Goal: Task Accomplishment & Management: Manage account settings

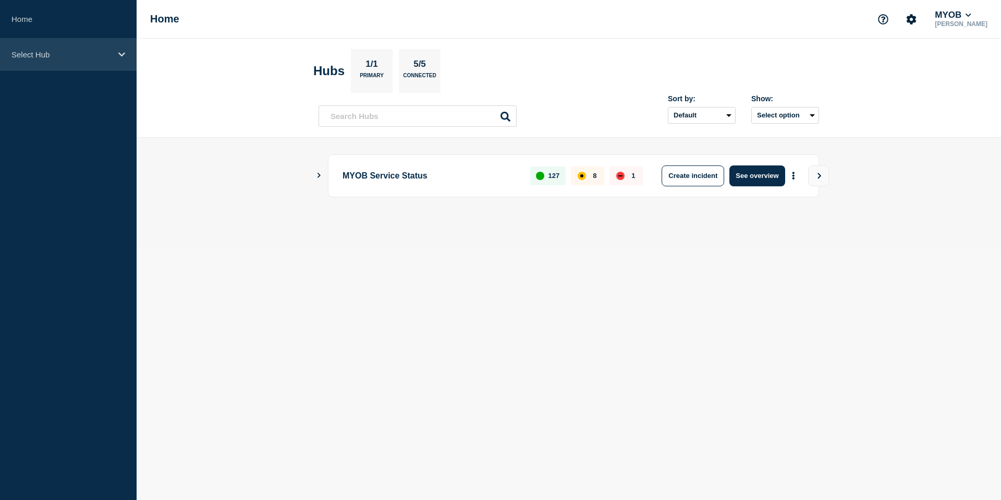
click at [118, 64] on div "Select Hub" at bounding box center [68, 55] width 137 height 32
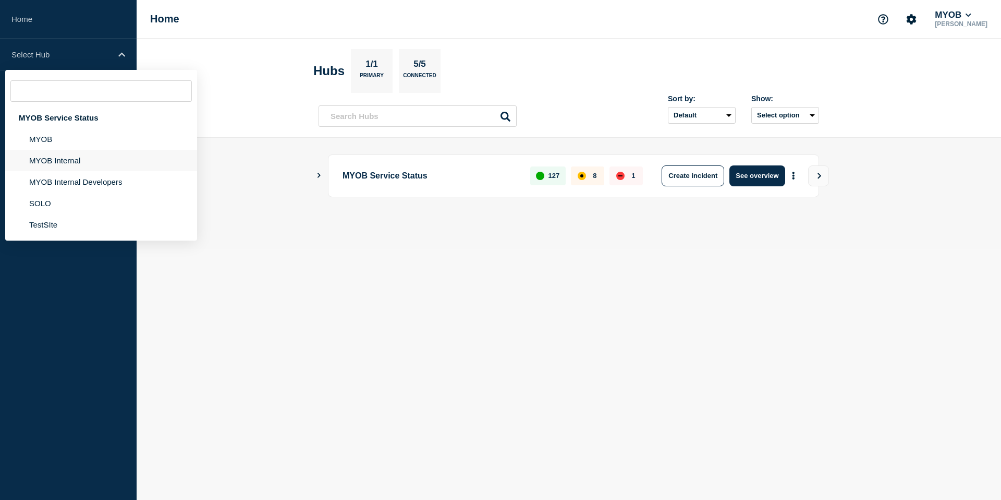
click at [87, 171] on li "MYOB Internal" at bounding box center [101, 181] width 192 height 21
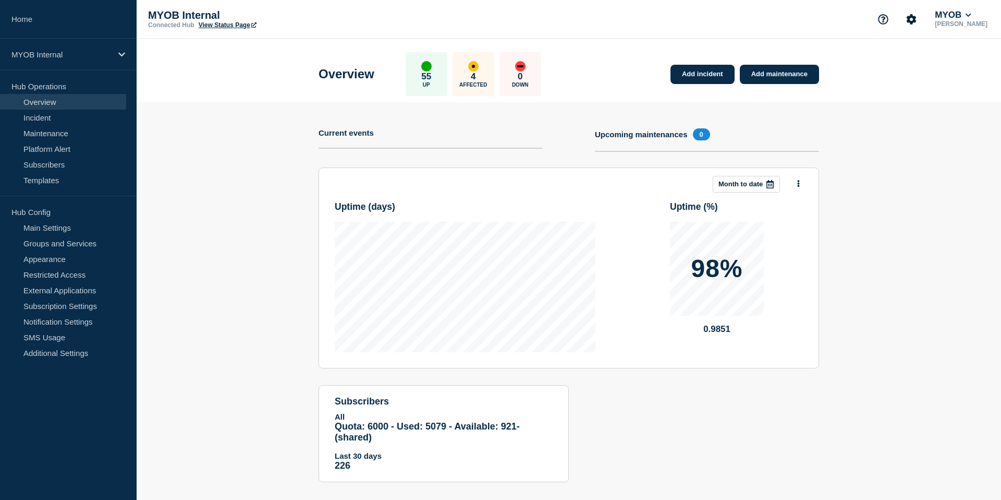
click at [189, 181] on section "Add incident Add maintenance Current events Upcoming maintenances 0 This month …" at bounding box center [569, 299] width 865 height 395
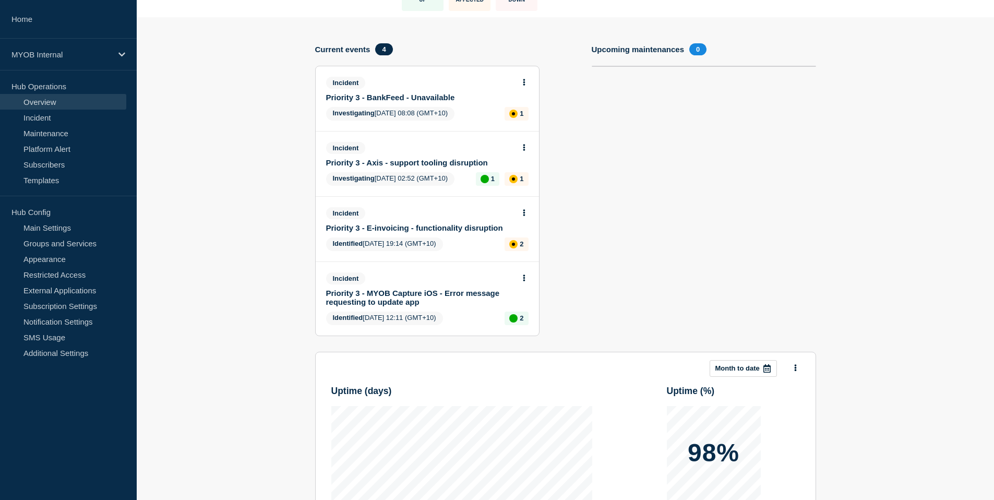
scroll to position [79, 0]
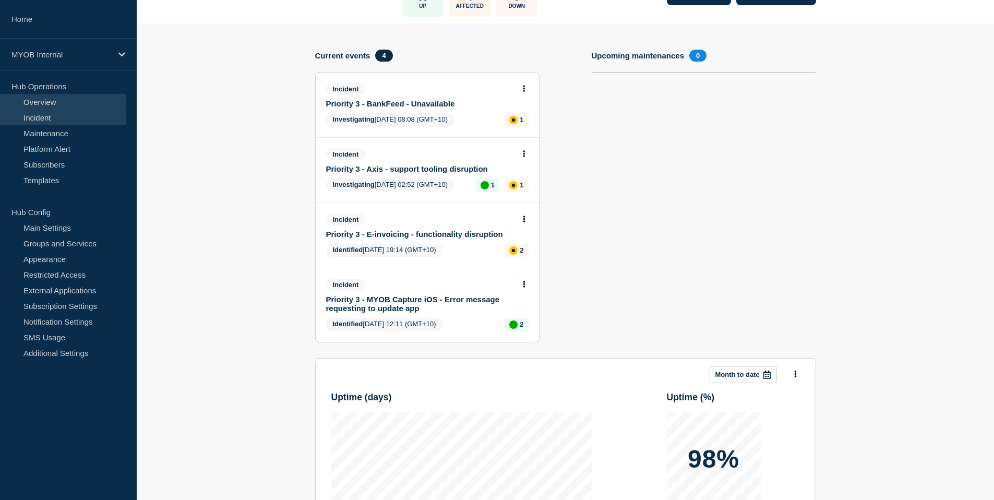
click at [88, 117] on link "Incident" at bounding box center [63, 118] width 126 height 16
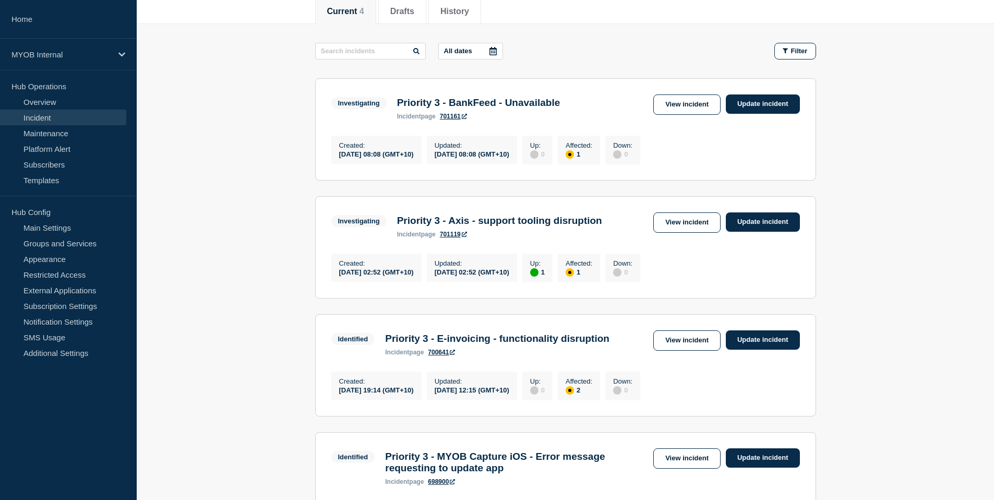
scroll to position [137, 0]
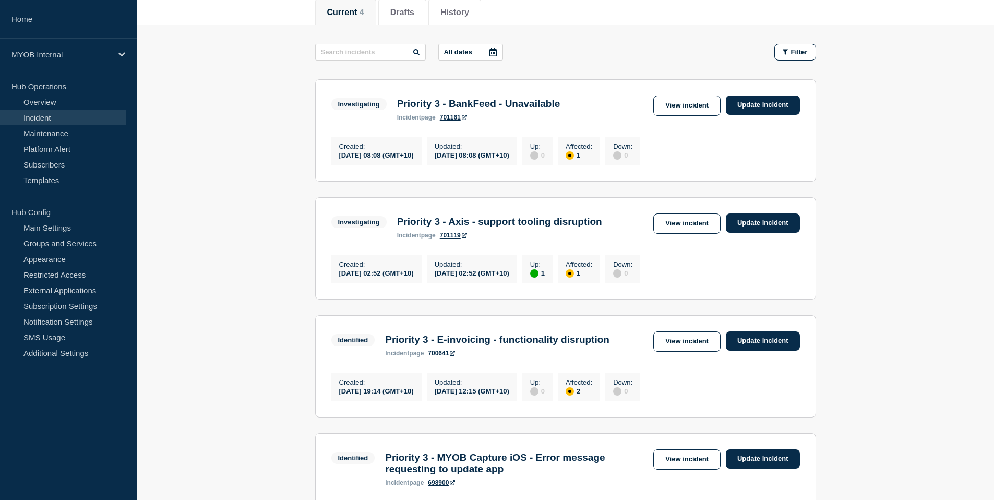
click at [788, 142] on div "Created : [DATE] 08:08 (GMT+10) Updated : [DATE] 08:08 (GMT+10) Up : 0 Affected…" at bounding box center [565, 149] width 468 height 31
click at [776, 104] on link "Update incident" at bounding box center [763, 104] width 74 height 19
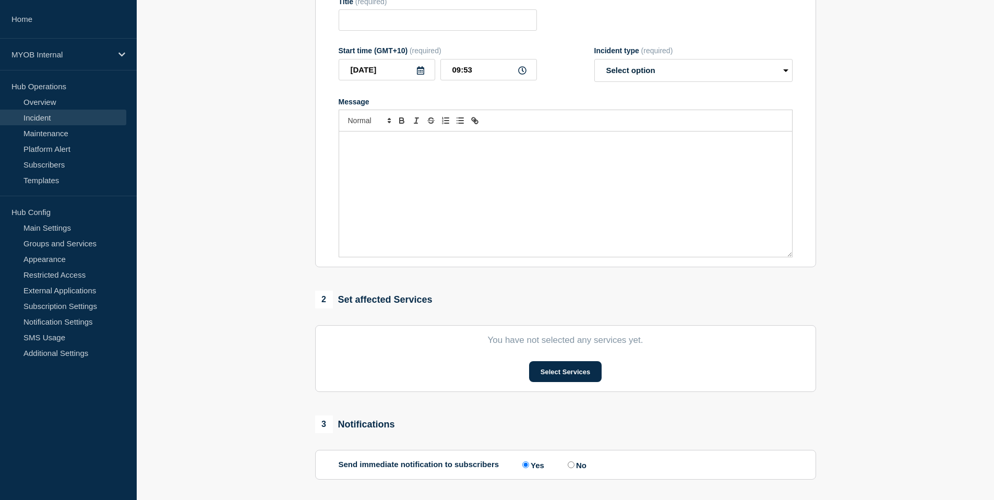
type input "Priority 3 - BankFeed - Unavailable"
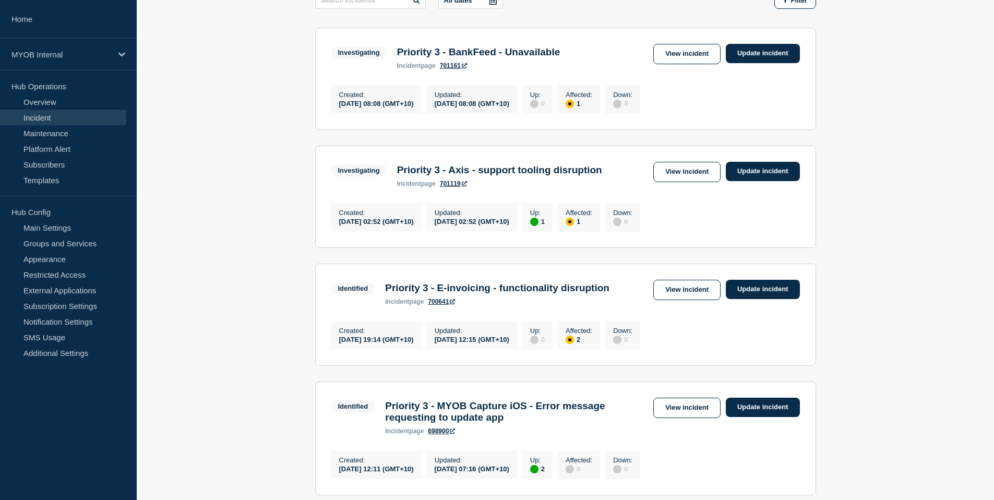
scroll to position [200, 0]
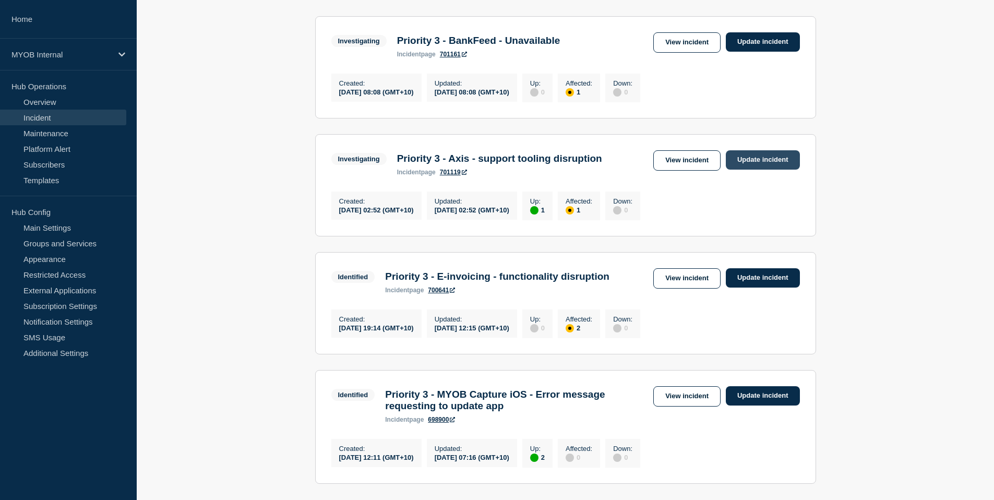
click at [781, 169] on link "Update incident" at bounding box center [763, 159] width 74 height 19
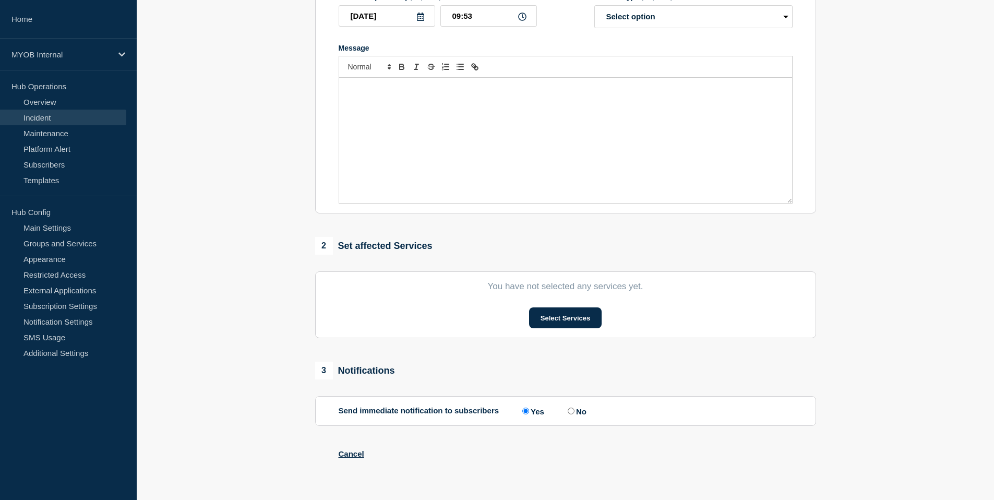
type input "Priority 3 - Axis - support tooling disruption"
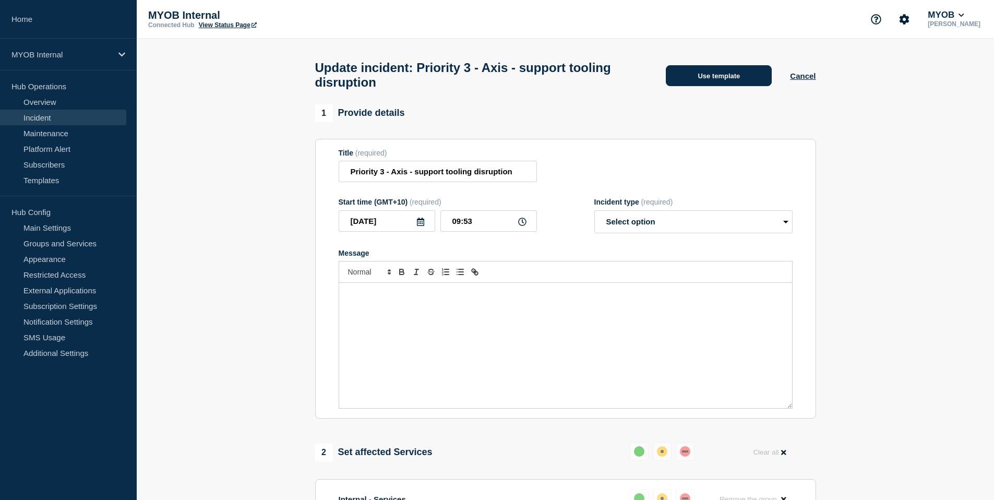
click at [708, 76] on button "Use template" at bounding box center [719, 75] width 106 height 21
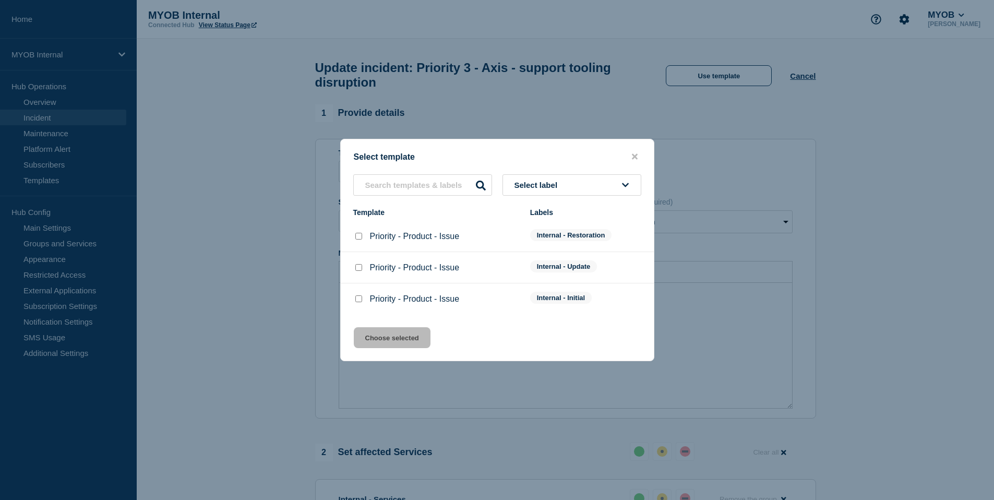
click at [357, 268] on input "Priority - Product - Issue checkbox" at bounding box center [358, 267] width 7 height 7
checkbox input "true"
click at [381, 341] on button "Choose selected" at bounding box center [392, 337] width 77 height 21
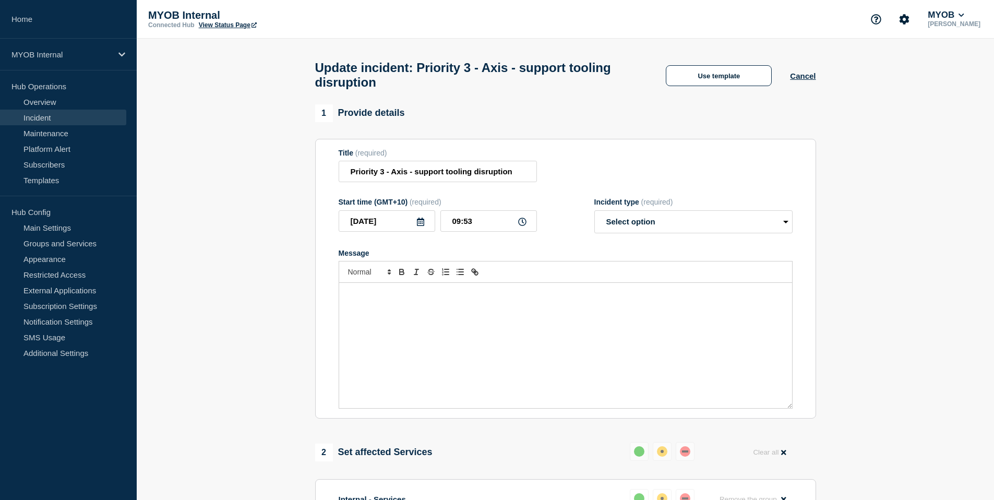
select select "identified"
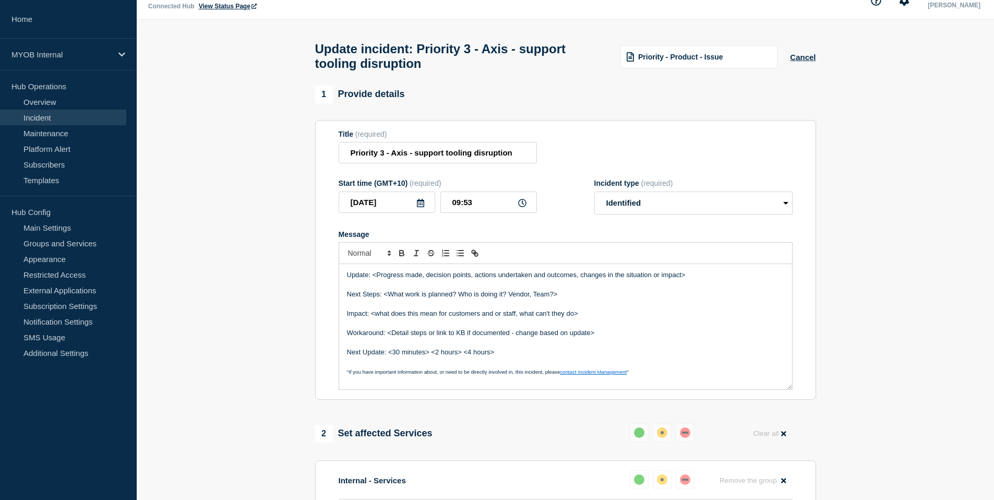
scroll to position [20, 0]
click at [538, 297] on p "Next Steps: <What work is planned? Who is doing it? Vendor, Team?>" at bounding box center [565, 292] width 437 height 9
click at [570, 307] on p "Message" at bounding box center [565, 302] width 437 height 9
click at [565, 297] on p "Next Steps: <What work is planned? Who is doing it? Vendor, Team?>" at bounding box center [565, 292] width 437 height 9
drag, startPoint x: 421, startPoint y: 285, endPoint x: 371, endPoint y: 284, distance: 50.6
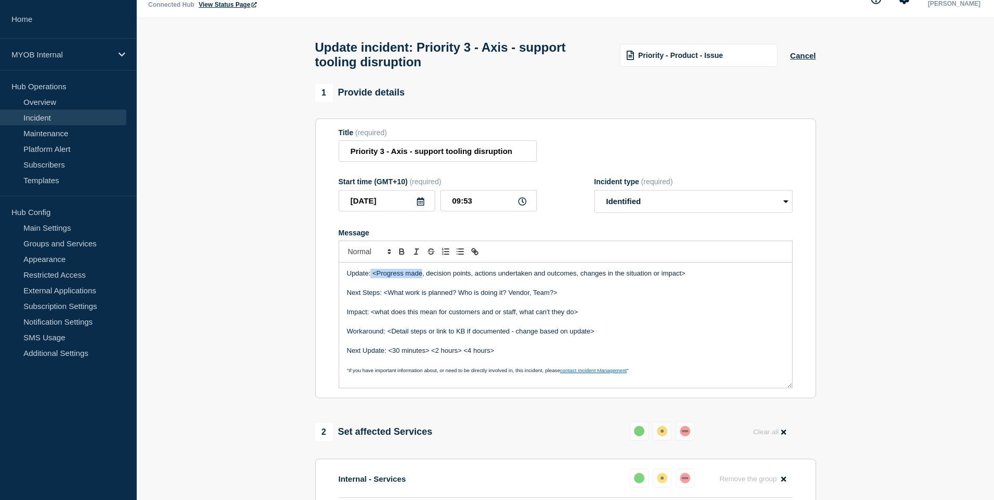
click at [370, 278] on p "Update: <Progress made, decision points, actions undertaken and outcomes, chang…" at bounding box center [565, 273] width 437 height 9
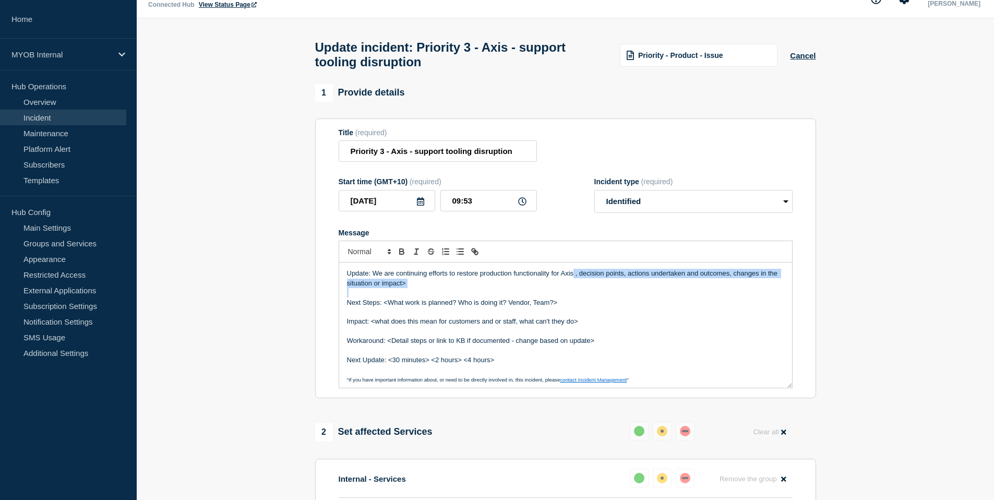
drag, startPoint x: 574, startPoint y: 286, endPoint x: 596, endPoint y: 299, distance: 25.9
click at [596, 299] on div "Update: We are continuing efforts to restore production functionality for Axis …" at bounding box center [565, 324] width 453 height 125
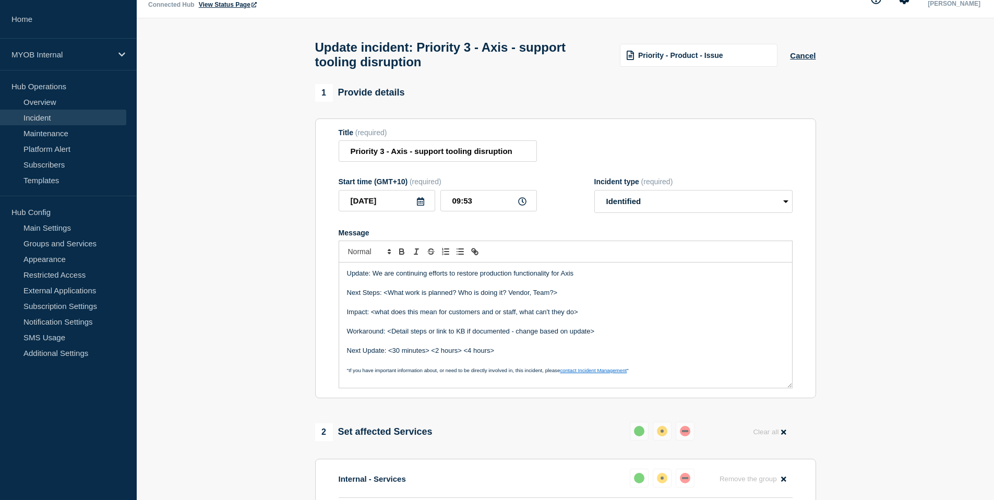
click at [590, 278] on p "Update: We are continuing efforts to restore production functionality for Axis" at bounding box center [565, 273] width 437 height 9
click at [552, 278] on p "Update: We are continuing efforts to restore production functionality for Axis" at bounding box center [565, 273] width 437 height 9
click at [617, 278] on p "Update: We are continuing efforts to restore production functionality to normal…" at bounding box center [565, 273] width 437 height 9
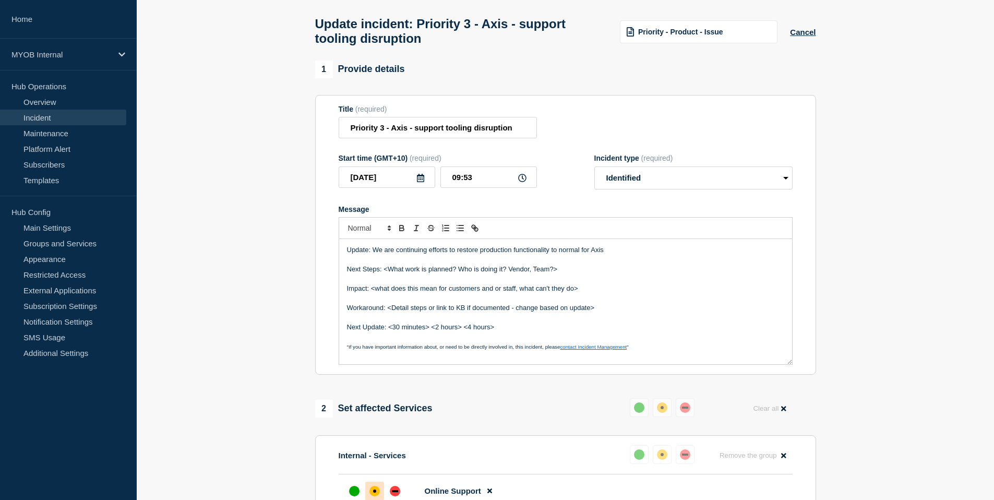
scroll to position [46, 0]
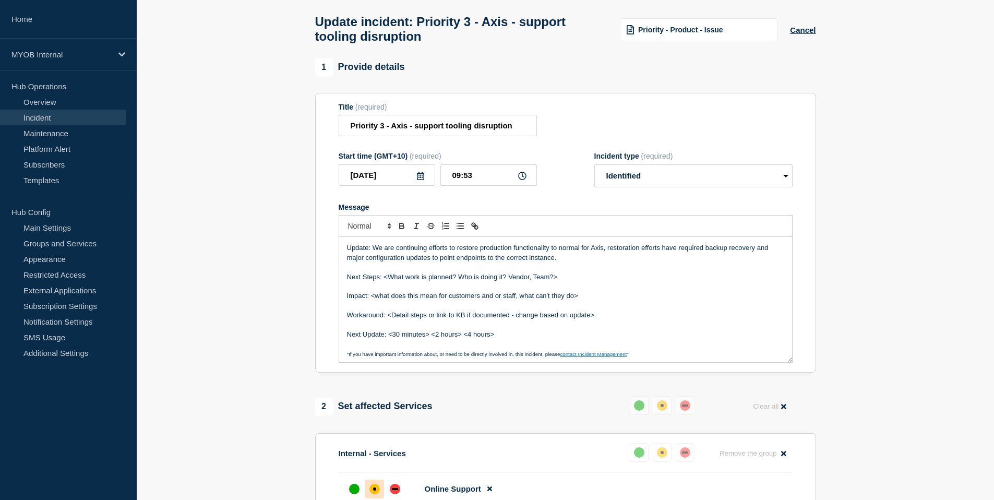
click at [608, 258] on p "Update: We are continuing efforts to restore production functionality to normal…" at bounding box center [565, 252] width 437 height 19
click at [556, 262] on p "Update: We are continuing efforts to restore production functionality to normal…" at bounding box center [565, 252] width 437 height 19
click at [633, 262] on p "Update: We are continuing efforts to restore production functionality to normal…" at bounding box center [565, 252] width 437 height 19
drag, startPoint x: 635, startPoint y: 270, endPoint x: 558, endPoint y: 273, distance: 76.7
click at [558, 262] on p "Update: We are continuing efforts to restore production functionality to normal…" at bounding box center [565, 252] width 437 height 19
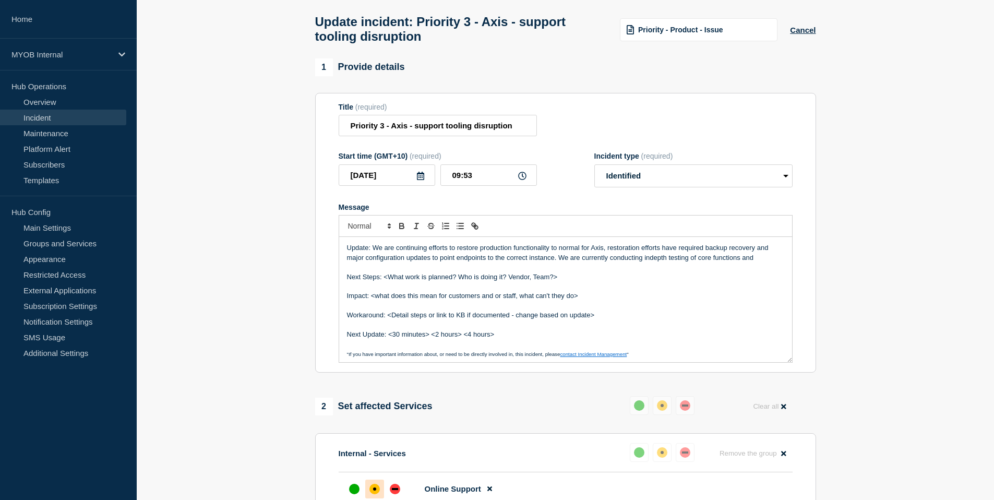
click at [650, 262] on p "Update: We are continuing efforts to restore production functionality to normal…" at bounding box center [565, 252] width 437 height 19
click at [766, 262] on p "Update: We are continuing efforts to restore production functionality to normal…" at bounding box center [565, 252] width 437 height 19
click at [651, 262] on p "Update: We are continuing efforts to restore production functionality to normal…" at bounding box center [565, 252] width 437 height 19
click at [767, 262] on p "Update: We are continuing efforts to restore production functionality to normal…" at bounding box center [565, 252] width 437 height 19
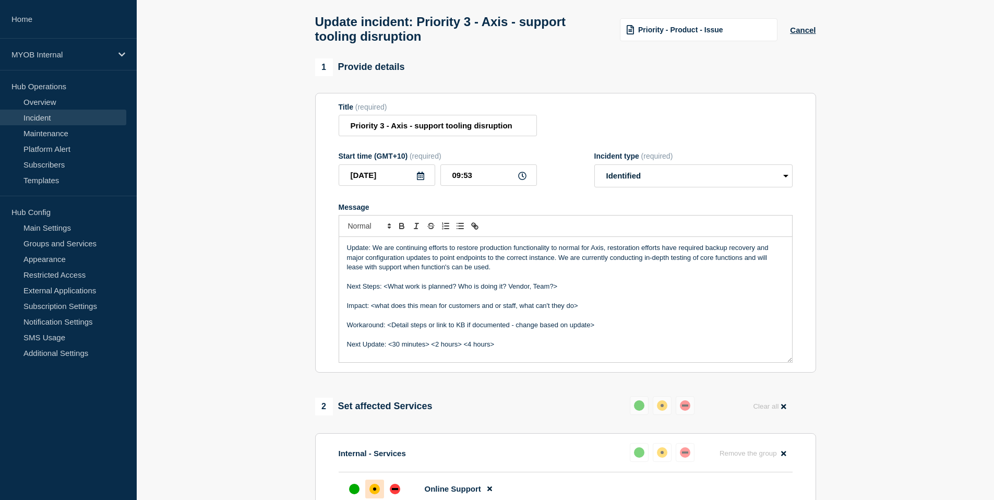
click at [546, 272] on p "Update: We are continuing efforts to restore production functionality to normal…" at bounding box center [565, 257] width 437 height 29
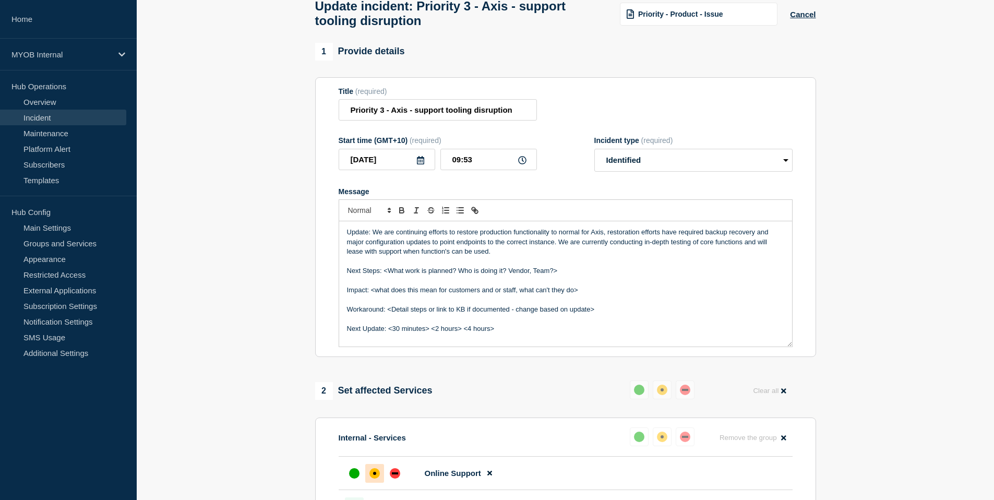
scroll to position [65, 0]
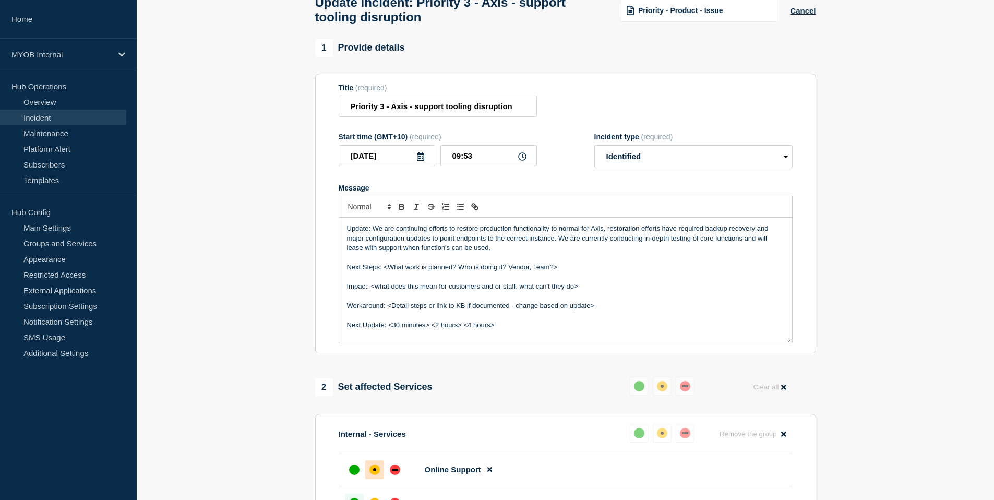
click at [409, 252] on p "Update: We are continuing efforts to restore production functionality to normal…" at bounding box center [565, 238] width 437 height 29
drag, startPoint x: 443, startPoint y: 260, endPoint x: 478, endPoint y: 259, distance: 35.5
click at [478, 252] on p "Update: We are continuing efforts to restore production functionality to normal…" at bounding box center [565, 238] width 437 height 29
click at [468, 252] on p "Update: We are continuing efforts to restore production functionality to normal…" at bounding box center [565, 238] width 437 height 29
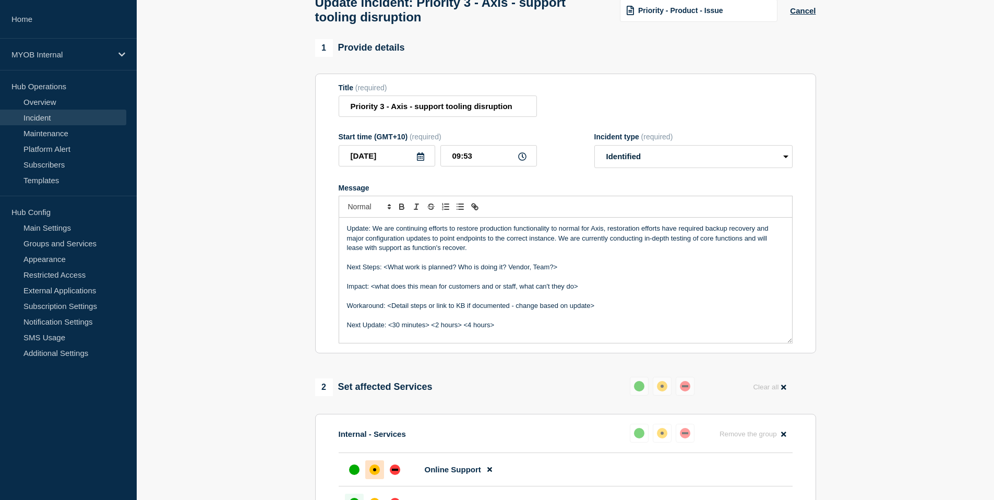
scroll to position [13, 0]
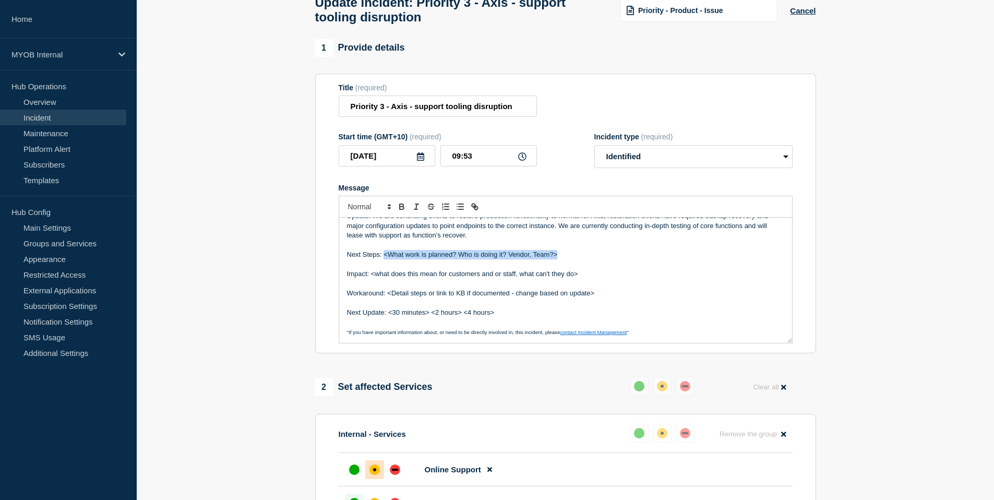
drag, startPoint x: 576, startPoint y: 262, endPoint x: 384, endPoint y: 265, distance: 192.0
click at [384, 259] on p "Next Steps: <What work is planned? Who is doing it? Vendor, Team?>" at bounding box center [565, 254] width 437 height 9
click at [417, 259] on p "Next Steps: - rebuilding the production instance" at bounding box center [565, 254] width 437 height 9
click at [538, 259] on p "Next Steps: - rebuilding and testing the production instance" at bounding box center [565, 254] width 437 height 9
click at [381, 259] on p "Next Steps: - rebuilding and testing the production instance" at bounding box center [565, 254] width 437 height 9
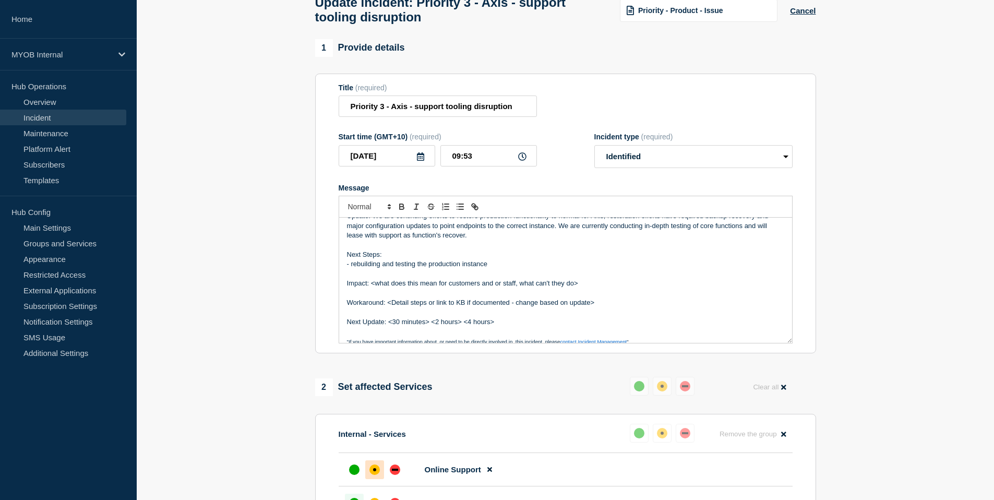
click at [488, 269] on p "- rebuilding and testing the production instance" at bounding box center [565, 263] width 437 height 9
click at [615, 269] on p "- rebuilding and testing the production instance to restore service functions t…" at bounding box center [565, 263] width 437 height 9
click at [597, 288] on p "Impact: <what does this mean for customers and or staff, what can't they do>" at bounding box center [565, 283] width 437 height 9
click at [357, 269] on p "- rebuilding and testing the production instance to restore service functions t…" at bounding box center [565, 263] width 437 height 9
click at [389, 288] on p "Impact: <what does this mean for customers and or staff, what can't they do>" at bounding box center [565, 283] width 437 height 9
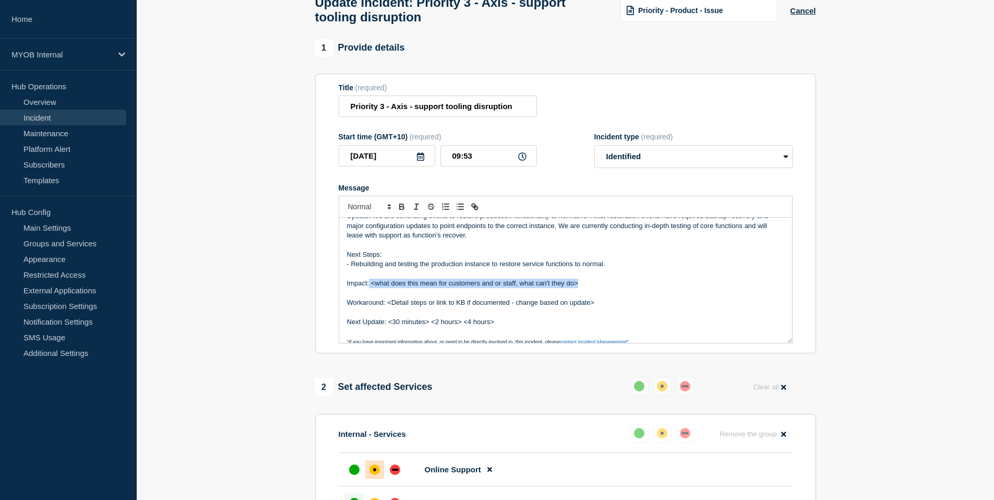
drag, startPoint x: 587, startPoint y: 292, endPoint x: 369, endPoint y: 295, distance: 218.6
click at [369, 288] on p "Impact: <what does this mean for customers and or staff, what can't they do>" at bounding box center [565, 283] width 437 height 9
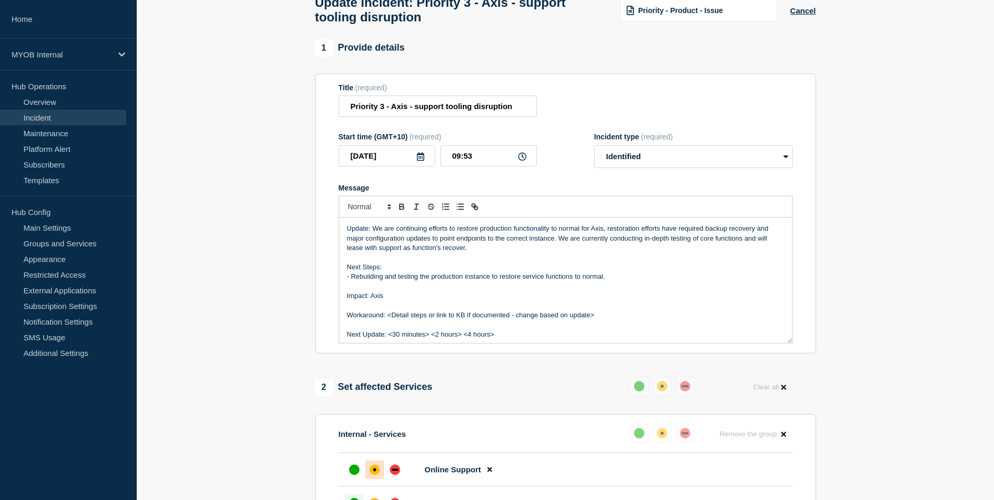
scroll to position [1, 0]
click at [521, 300] on p "Impact: Axis is a tool used for debugging and support actvitys" at bounding box center [565, 295] width 437 height 9
click at [621, 300] on p "Impact: Axis is a tool used for debugging and support activities eg. test site …" at bounding box center [565, 295] width 437 height 9
drag, startPoint x: 606, startPoint y: 327, endPoint x: 389, endPoint y: 326, distance: 217.5
click at [389, 319] on p "Workaround: <Detail steps or link to KB if documented - change based on update>" at bounding box center [565, 314] width 437 height 9
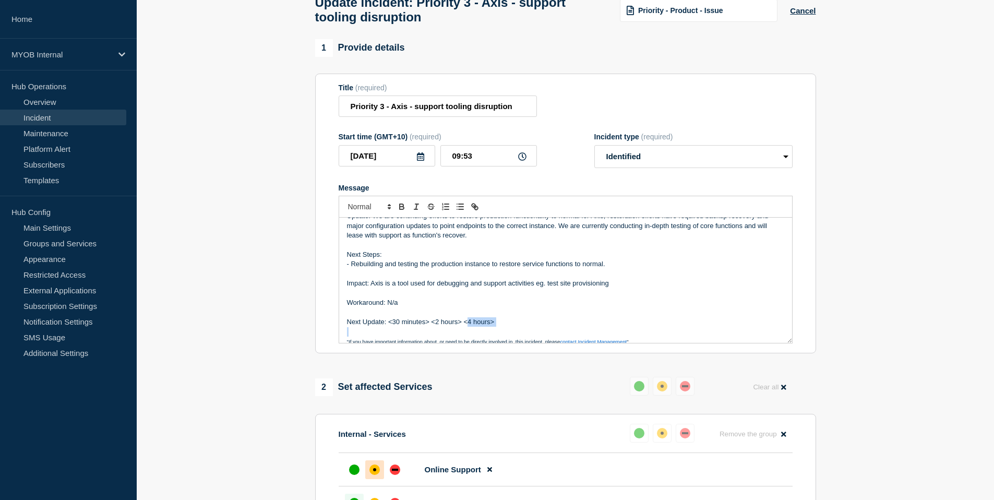
scroll to position [22, 0]
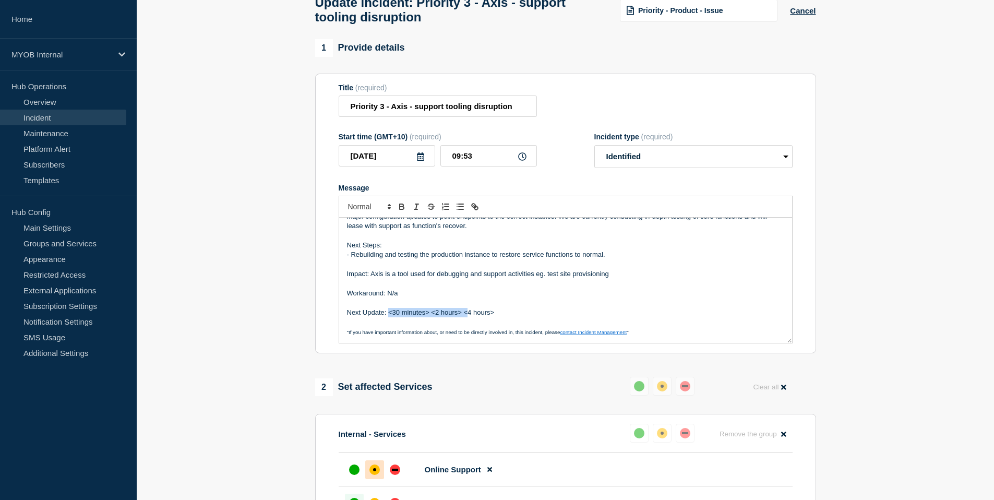
drag, startPoint x: 467, startPoint y: 344, endPoint x: 387, endPoint y: 323, distance: 82.5
click at [387, 317] on p "Next Update: <30 minutes> <2 hours> <4 hours>" at bounding box center [565, 312] width 437 height 9
click at [416, 317] on p "Next Update: 4 hours>" at bounding box center [565, 312] width 437 height 9
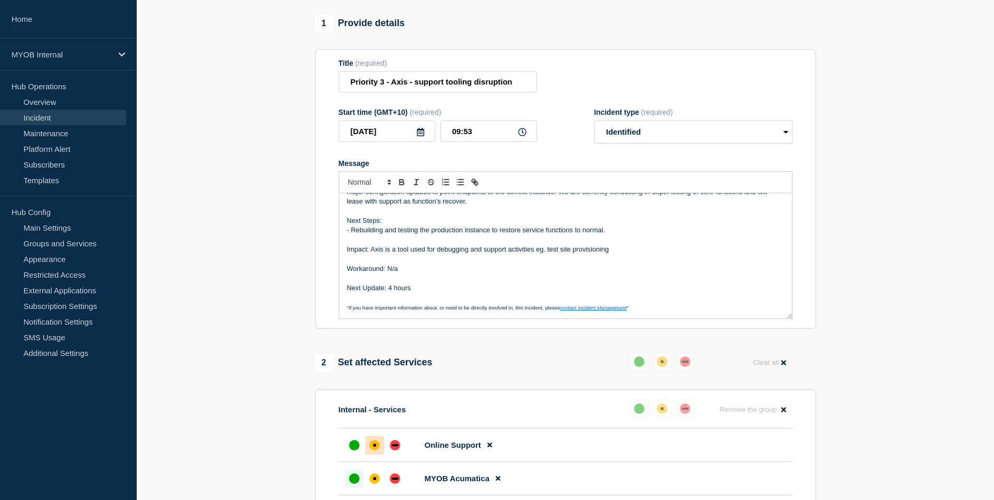
scroll to position [91, 0]
click at [647, 311] on p ""If you have important information about, or need to be directly involved in, t…" at bounding box center [565, 305] width 437 height 9
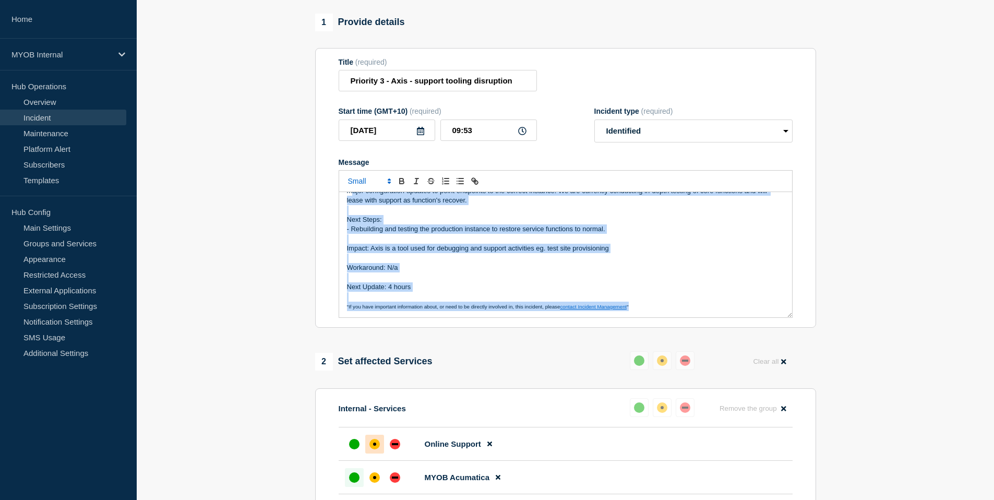
scroll to position [0, 0]
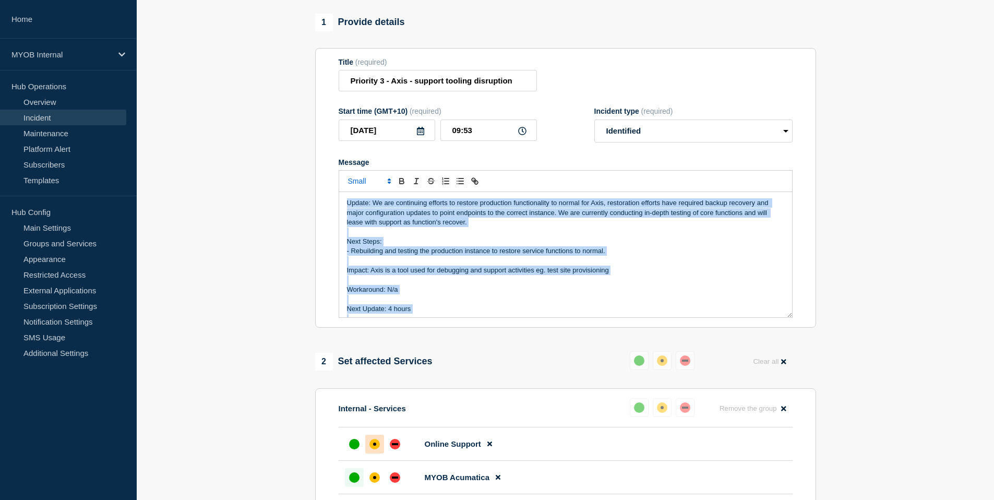
drag, startPoint x: 647, startPoint y: 318, endPoint x: 348, endPoint y: 203, distance: 320.2
click at [348, 203] on div "Update: We are continuing efforts to restore production functionality to normal…" at bounding box center [565, 254] width 453 height 125
copy div "Update: We are continuing efforts to restore production functionality to normal…"
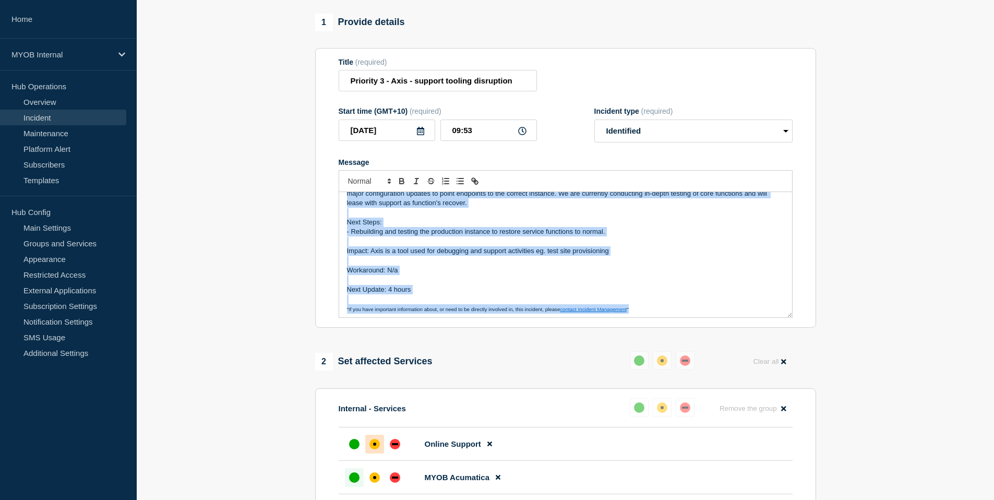
scroll to position [22, 0]
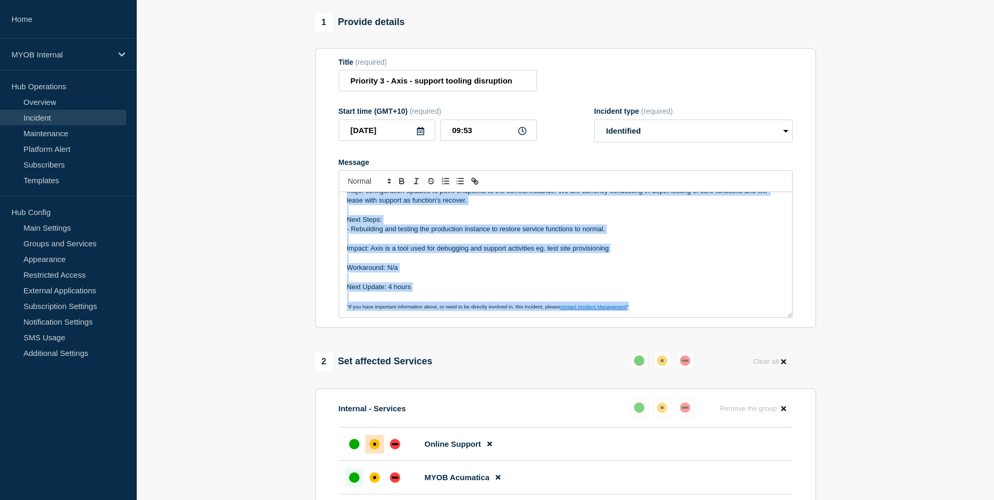
copy div "Update: We are continuing efforts to restore production functionality to normal…"
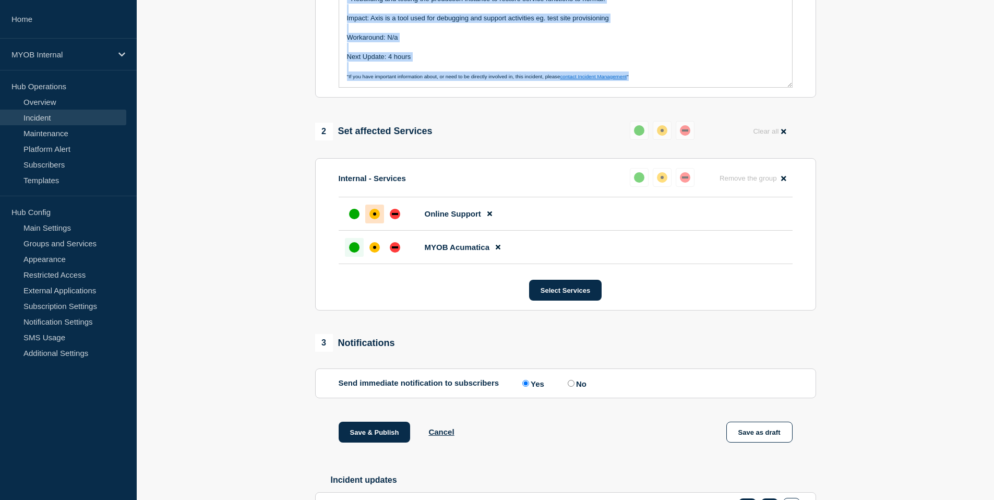
scroll to position [324, 0]
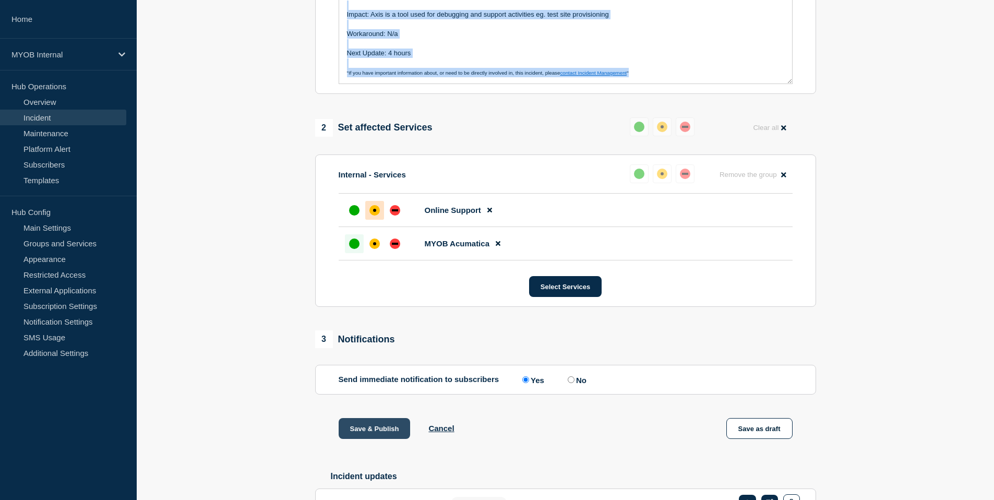
click at [378, 439] on button "Save & Publish" at bounding box center [375, 428] width 72 height 21
